Goal: Check status: Check status

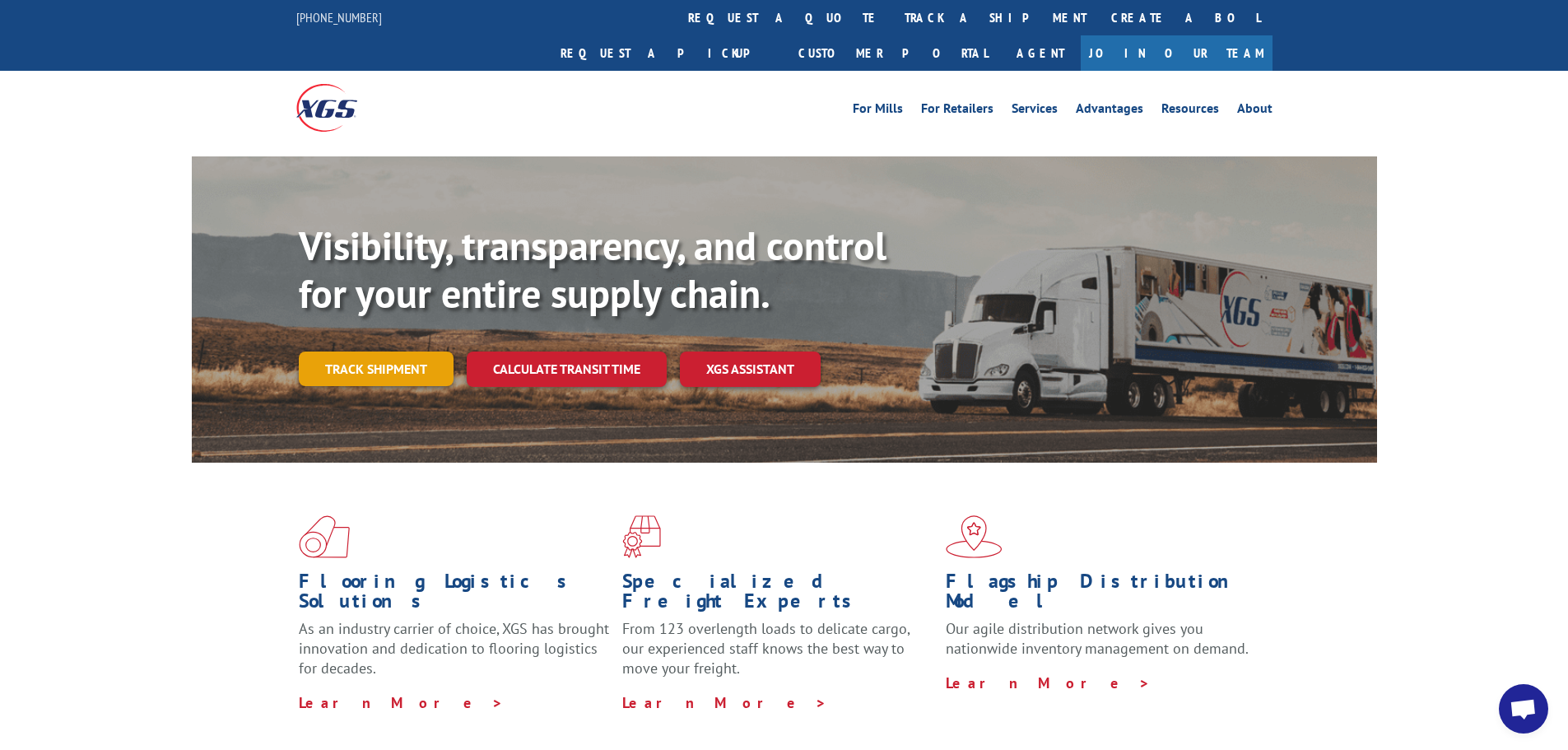
click at [404, 352] on link "Track shipment" at bounding box center [376, 369] width 155 height 35
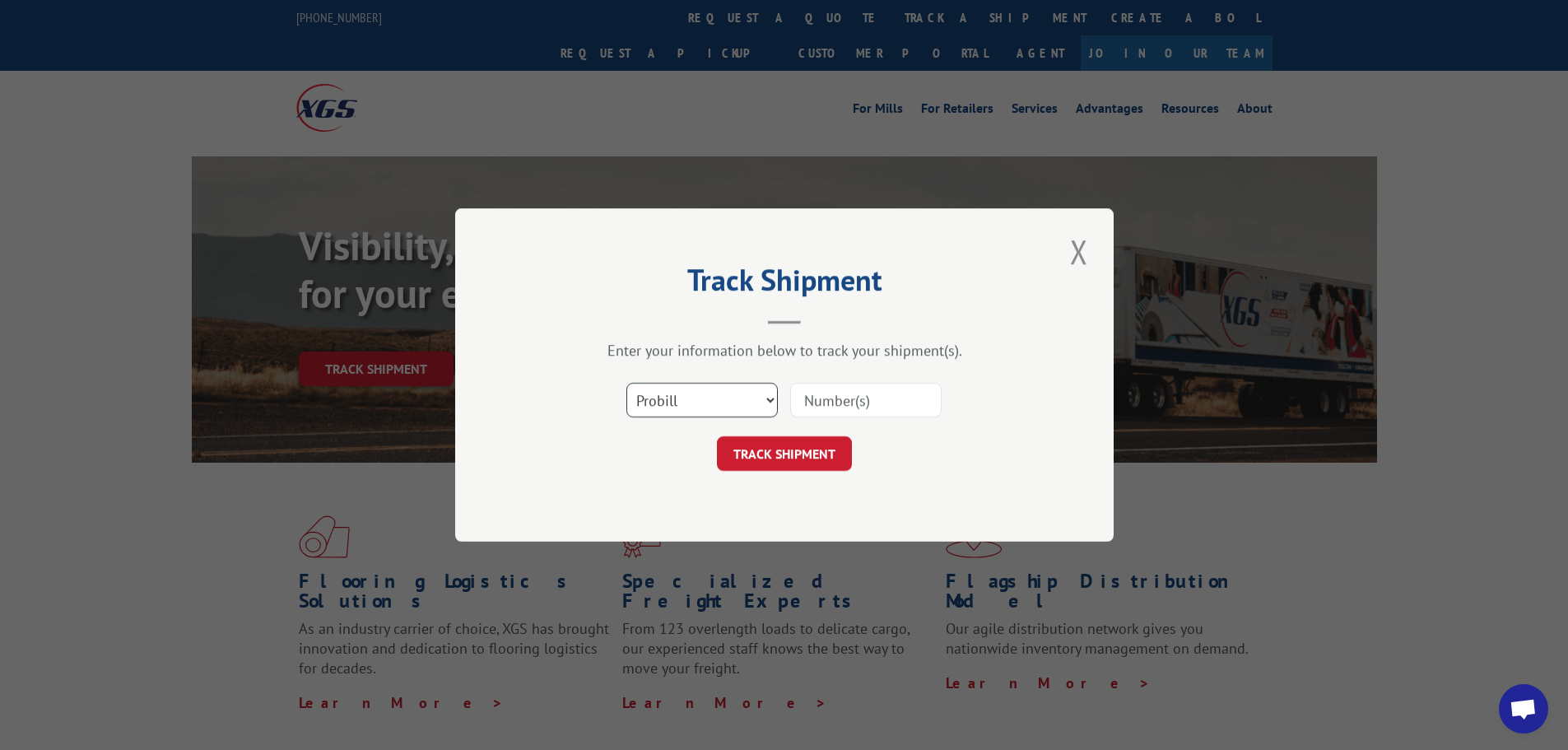
click at [687, 399] on select "Select category... Probill BOL PO" at bounding box center [702, 400] width 152 height 35
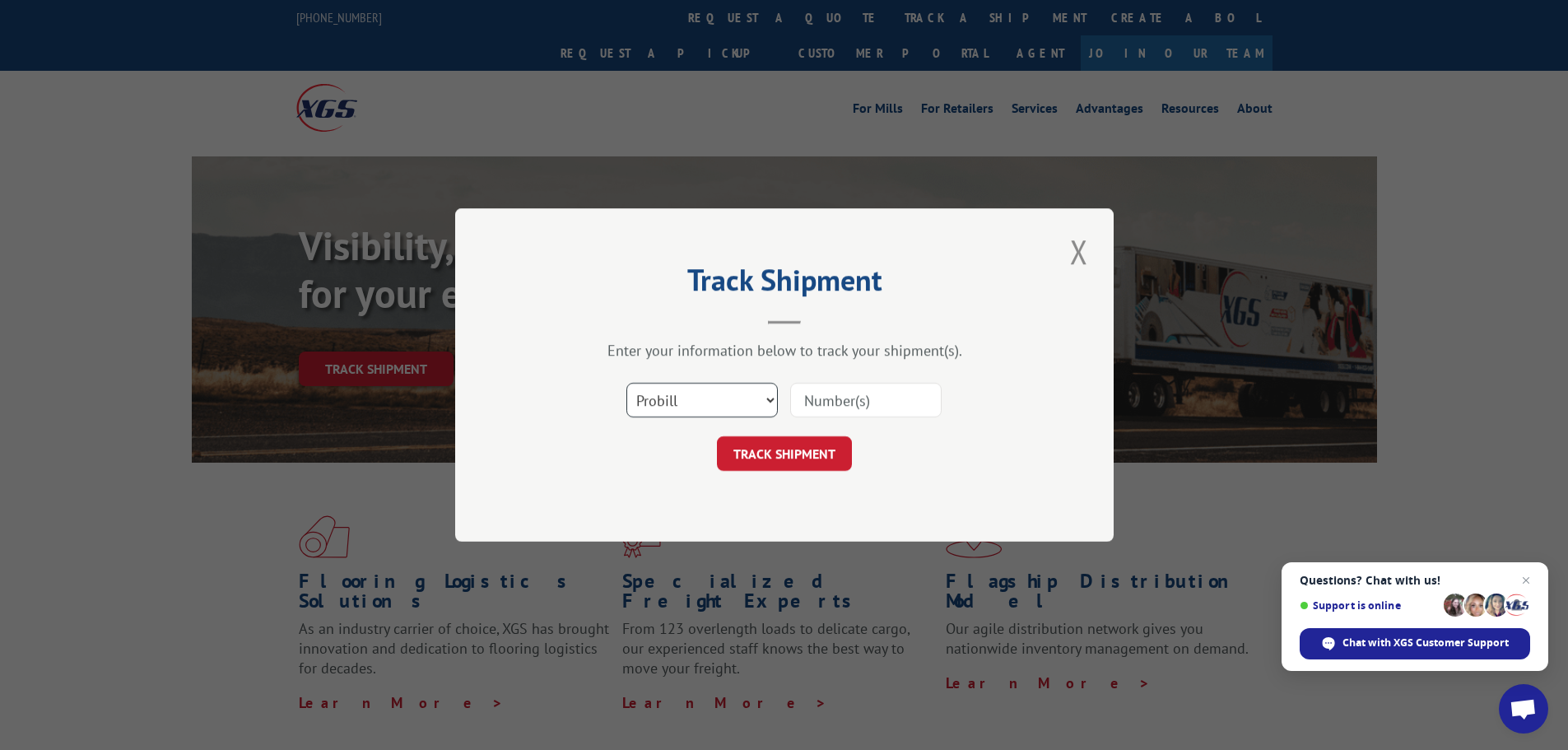
select select "bol"
click at [626, 383] on select "Select category... Probill BOL PO" at bounding box center [702, 400] width 152 height 35
click at [848, 391] on input at bounding box center [865, 400] width 152 height 35
type input "2820625"
click button "TRACK SHIPMENT" at bounding box center [784, 453] width 135 height 35
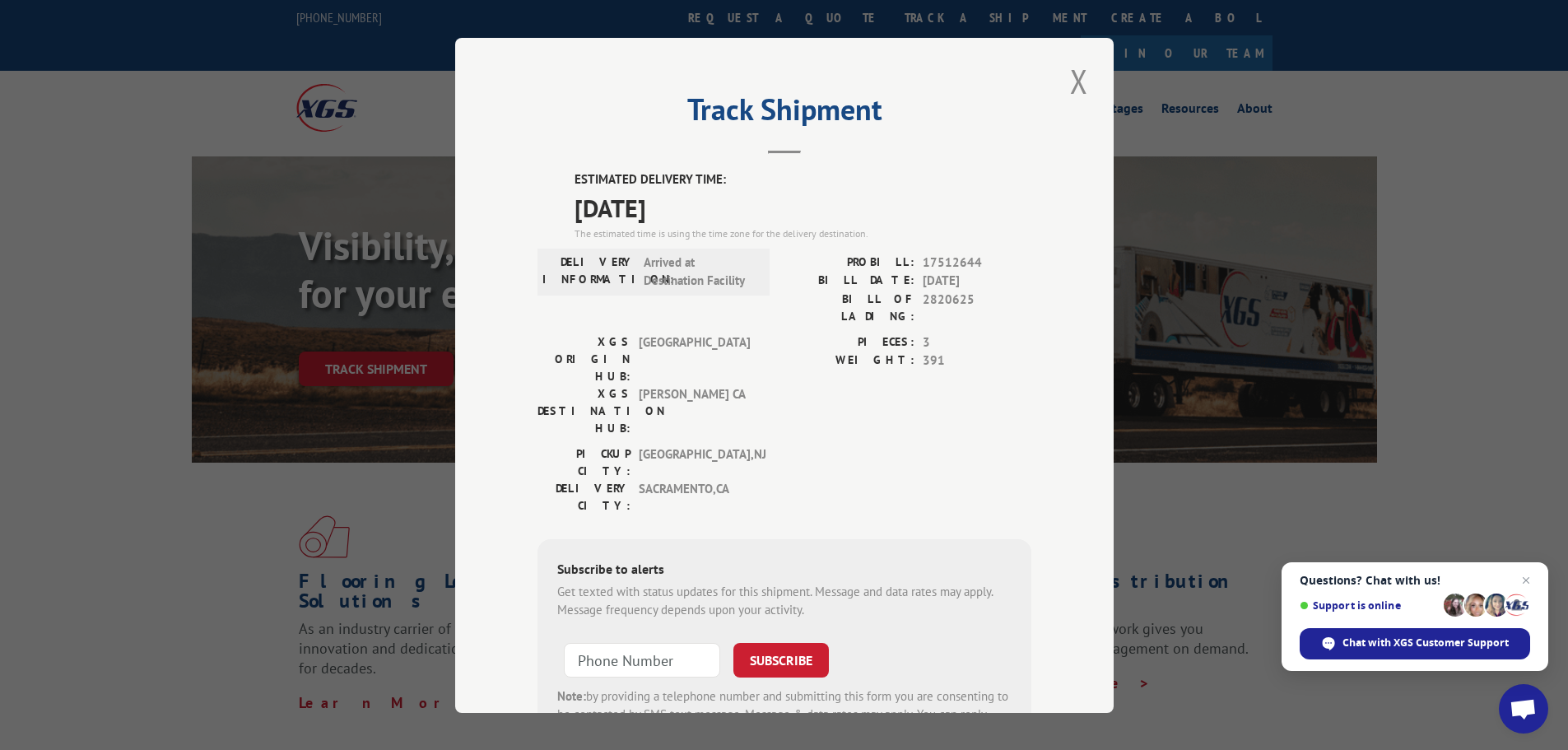
click at [98, 527] on div "Track Shipment ESTIMATED DELIVERY TIME: [DATE] The estimated time is using the …" at bounding box center [784, 375] width 1568 height 750
click at [81, 503] on div "Track Shipment ESTIMATED DELIVERY TIME: [DATE] The estimated time is using the …" at bounding box center [784, 375] width 1568 height 750
click at [74, 132] on div "Track Shipment ESTIMATED DELIVERY TIME: [DATE] The estimated time is using the …" at bounding box center [784, 375] width 1568 height 750
click at [1076, 75] on button "Close modal" at bounding box center [1079, 81] width 28 height 45
